Goal: Task Accomplishment & Management: Manage account settings

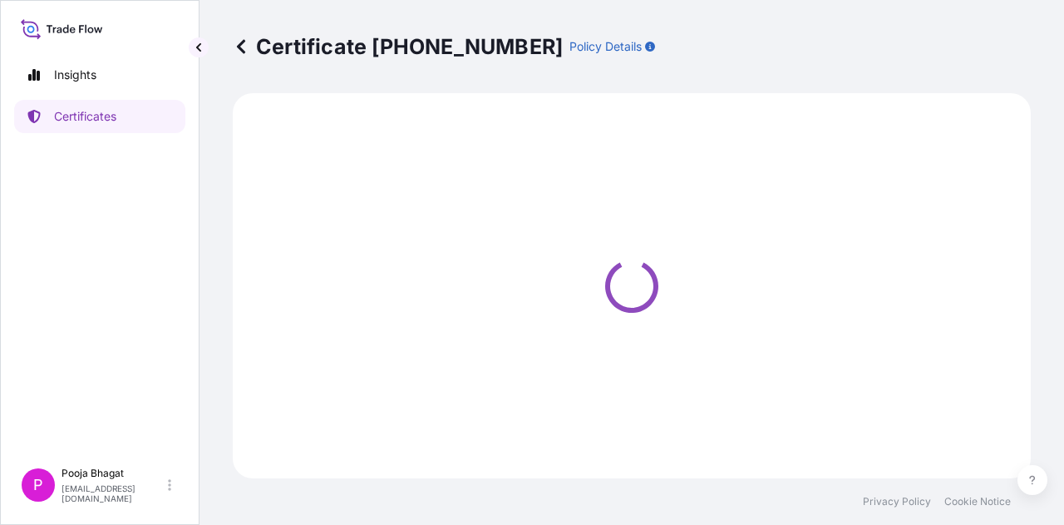
select select "Sea"
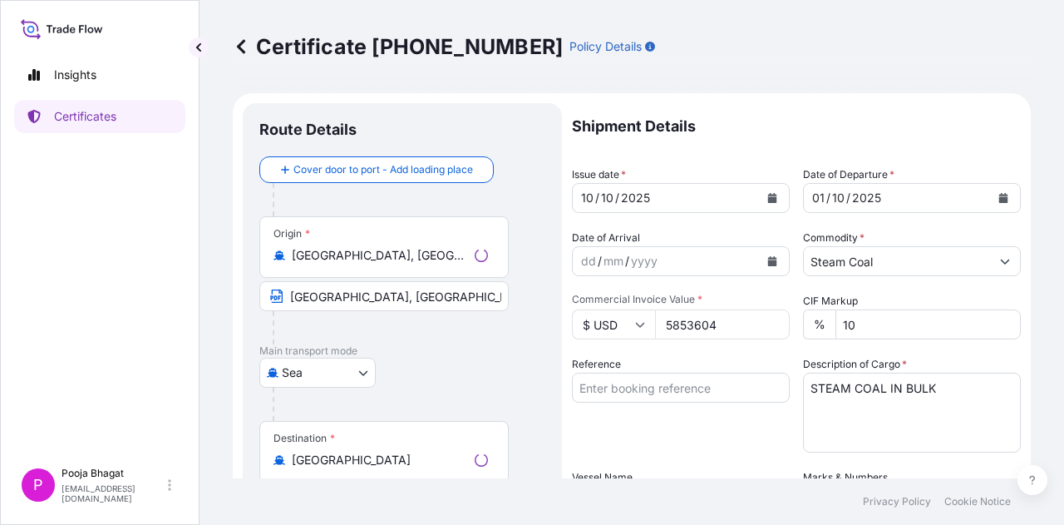
select select "32012"
click at [244, 47] on icon at bounding box center [241, 46] width 17 height 17
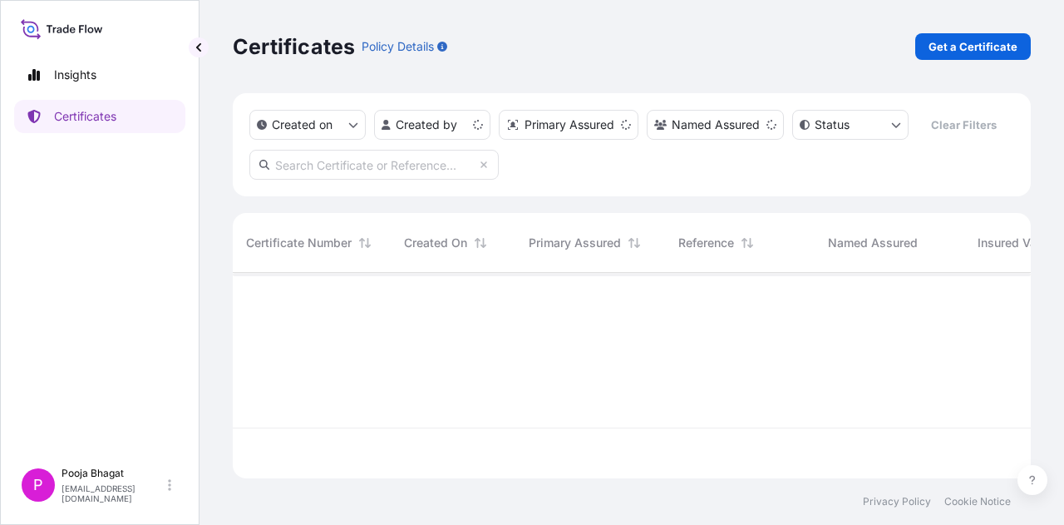
scroll to position [202, 785]
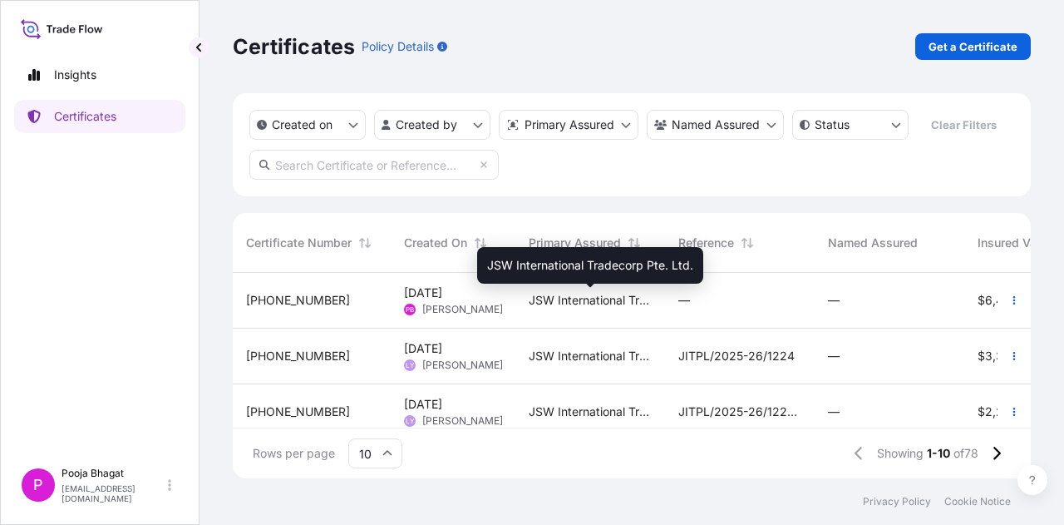
click at [565, 298] on span "JSW International Tradecorp Pte. Ltd." at bounding box center [590, 300] width 123 height 17
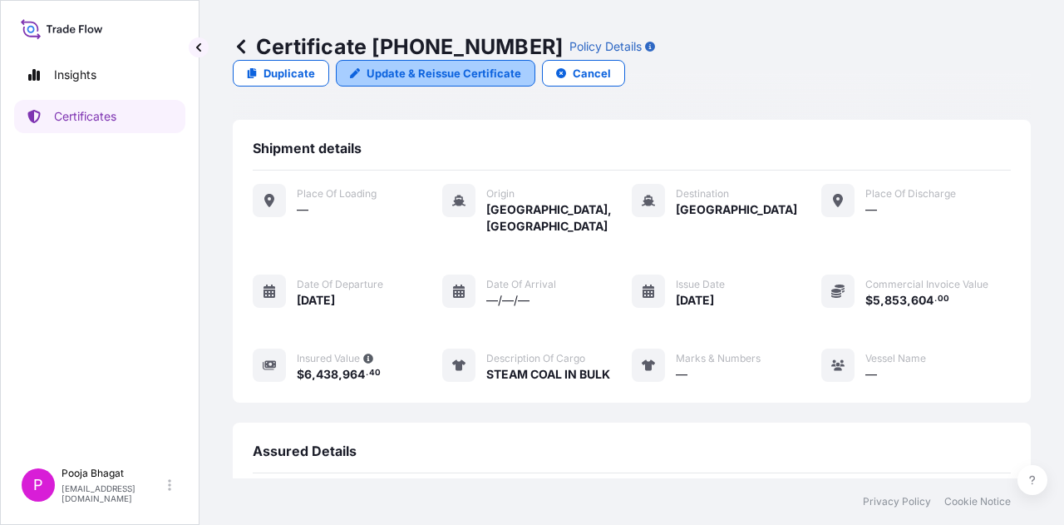
click at [521, 65] on p "Update & Reissue Certificate" at bounding box center [444, 73] width 155 height 17
select select "Sea"
select select "32012"
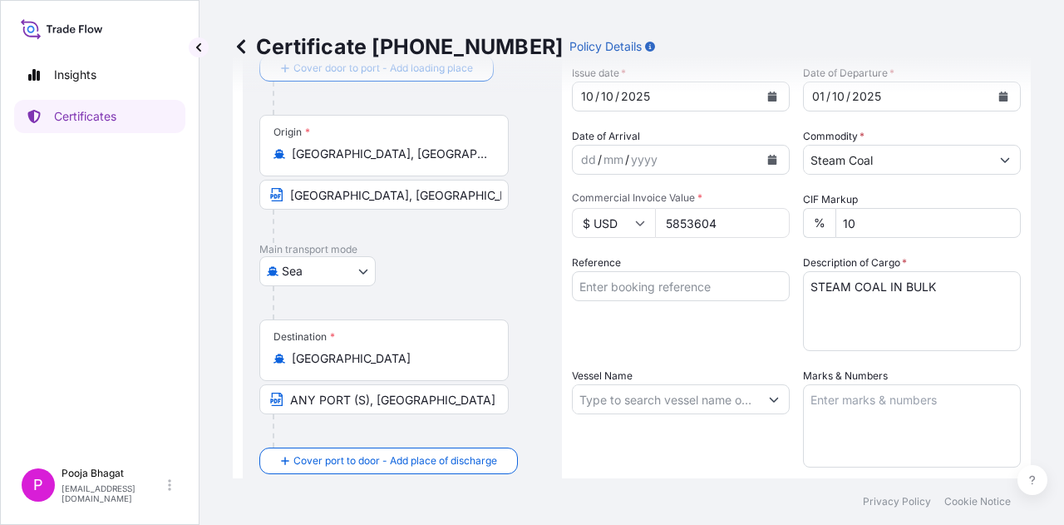
scroll to position [110, 0]
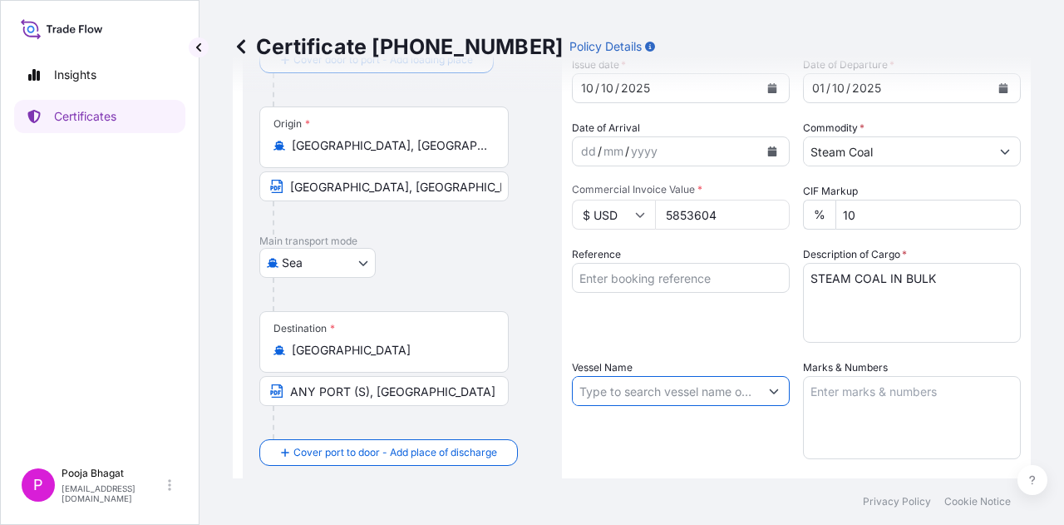
click at [708, 382] on input "Vessel Name" at bounding box center [666, 391] width 186 height 30
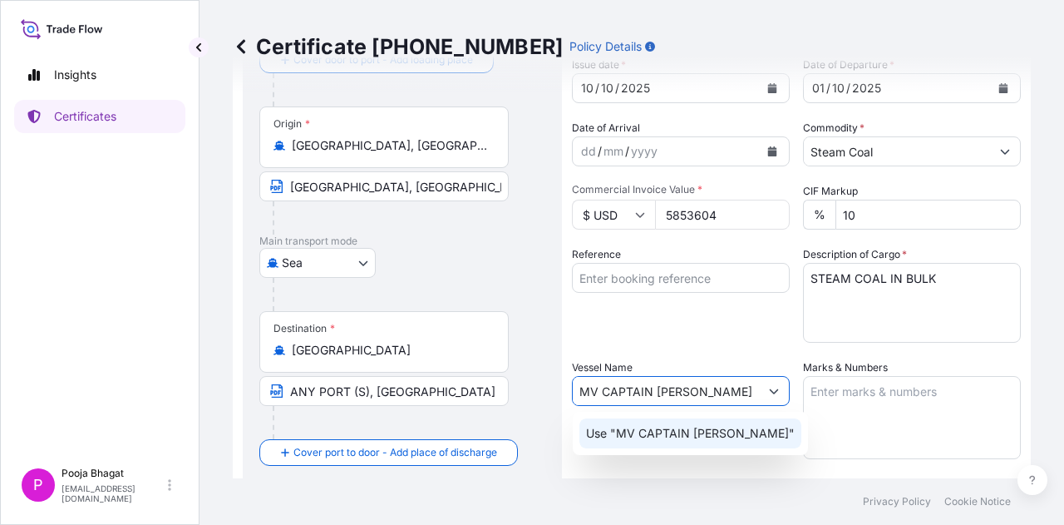
click at [678, 440] on p "Use "MV CAPTAIN [PERSON_NAME]"" at bounding box center [690, 433] width 209 height 17
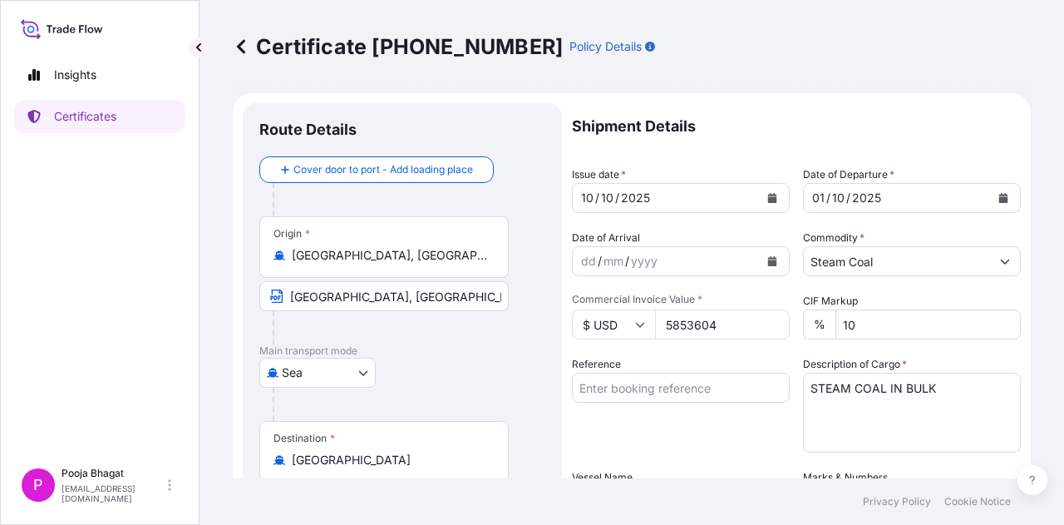
scroll to position [410, 0]
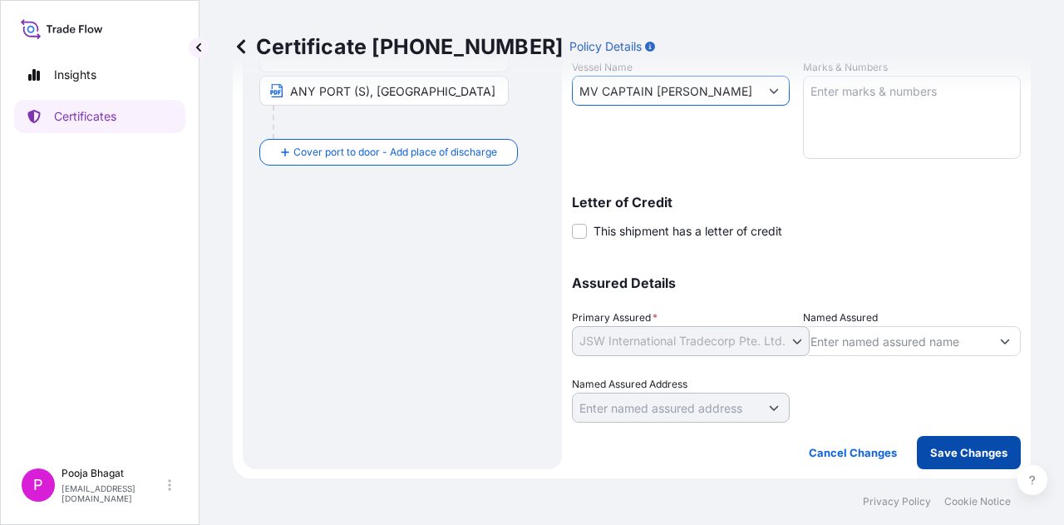
type input "MV CAPTAIN [PERSON_NAME]"
click at [972, 462] on button "Save Changes" at bounding box center [969, 452] width 104 height 33
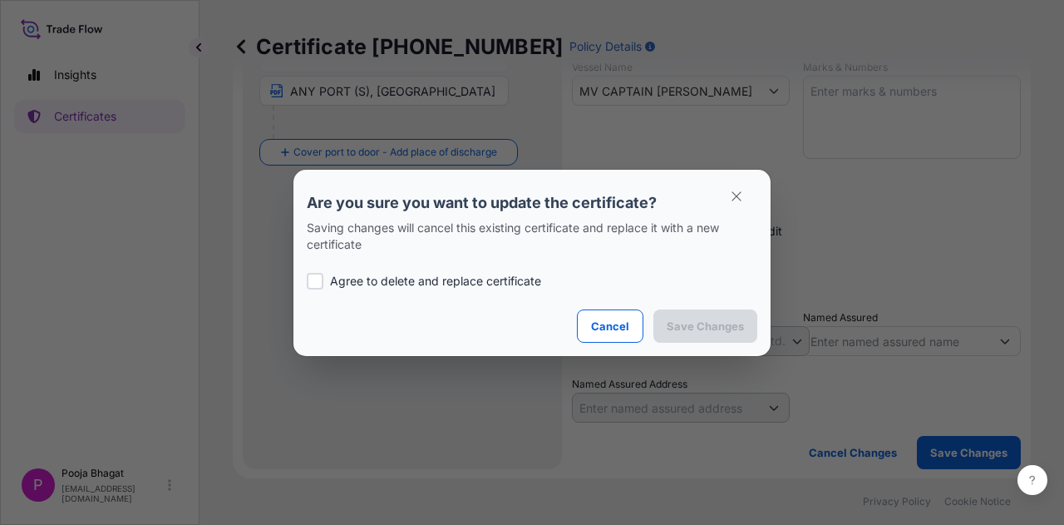
click at [424, 280] on p "Agree to delete and replace certificate" at bounding box center [435, 281] width 211 height 17
checkbox input "true"
click at [674, 324] on p "Save Changes" at bounding box center [705, 326] width 77 height 17
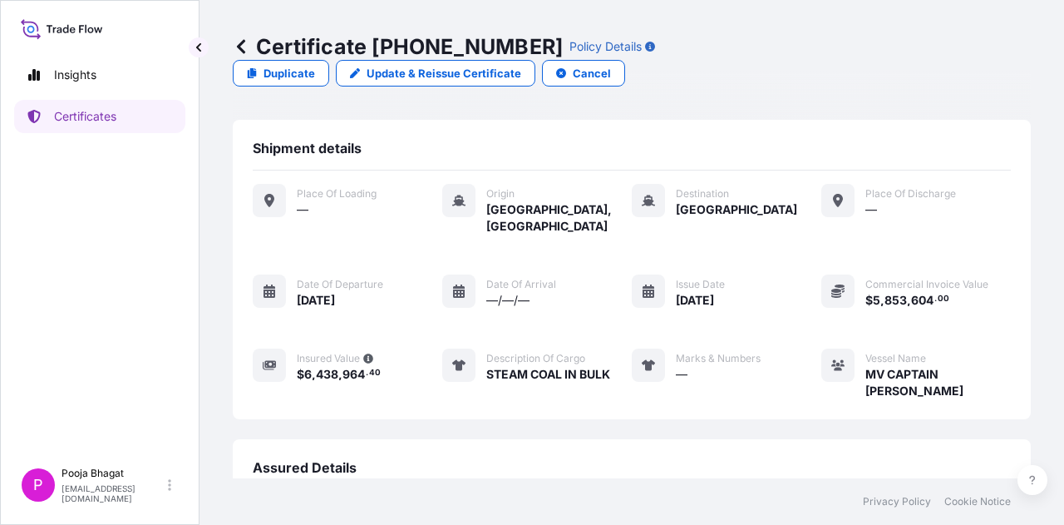
scroll to position [208, 0]
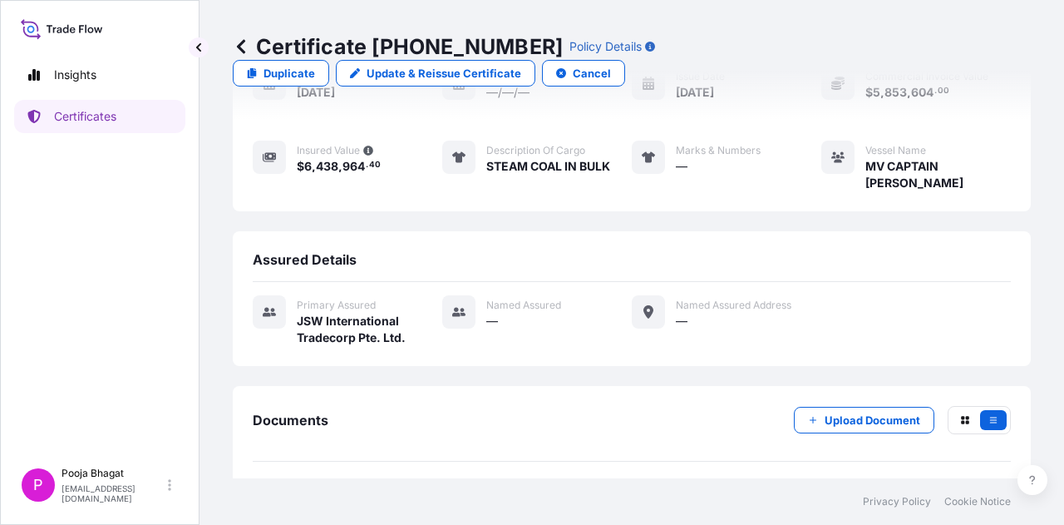
click at [467, 478] on link "PDF Certificate [DATE]T09:21:07.366221" at bounding box center [632, 499] width 758 height 43
